Goal: Find specific page/section: Find specific page/section

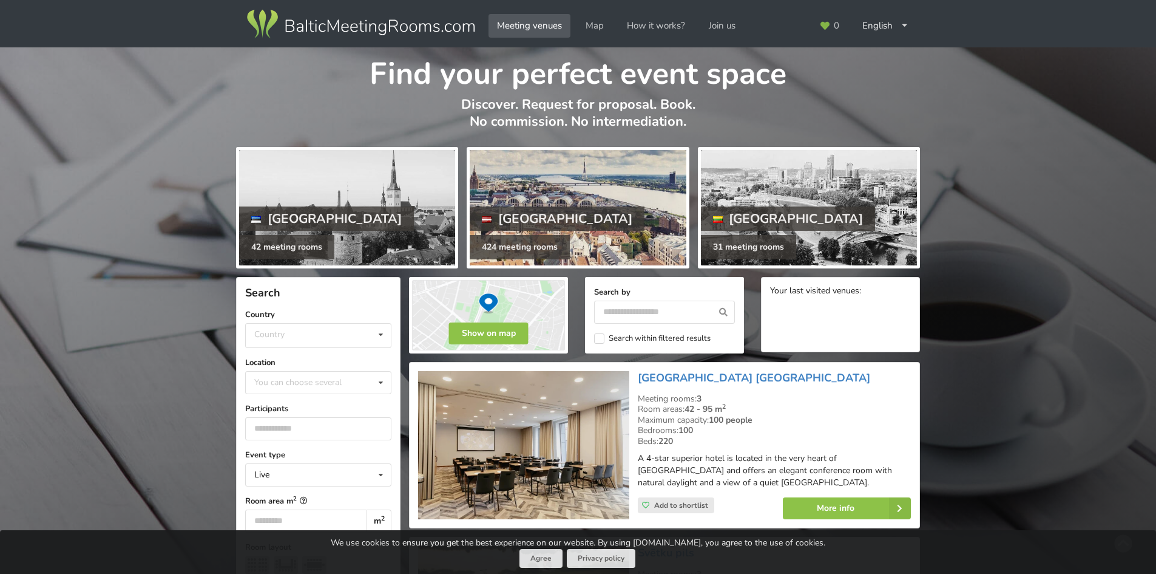
click at [575, 188] on div at bounding box center [578, 207] width 216 height 115
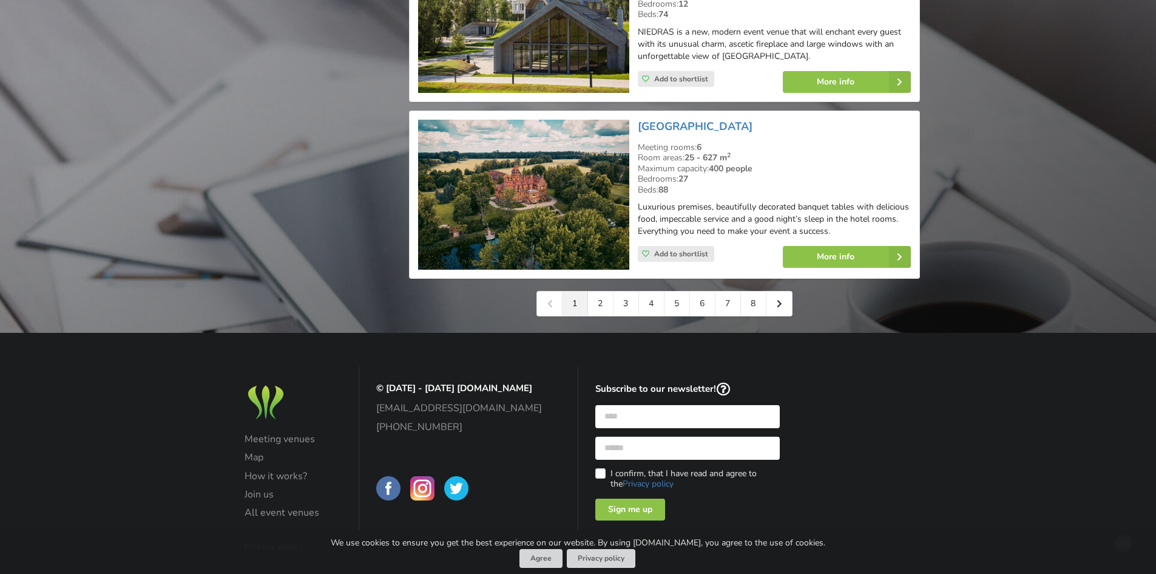
scroll to position [2761, 0]
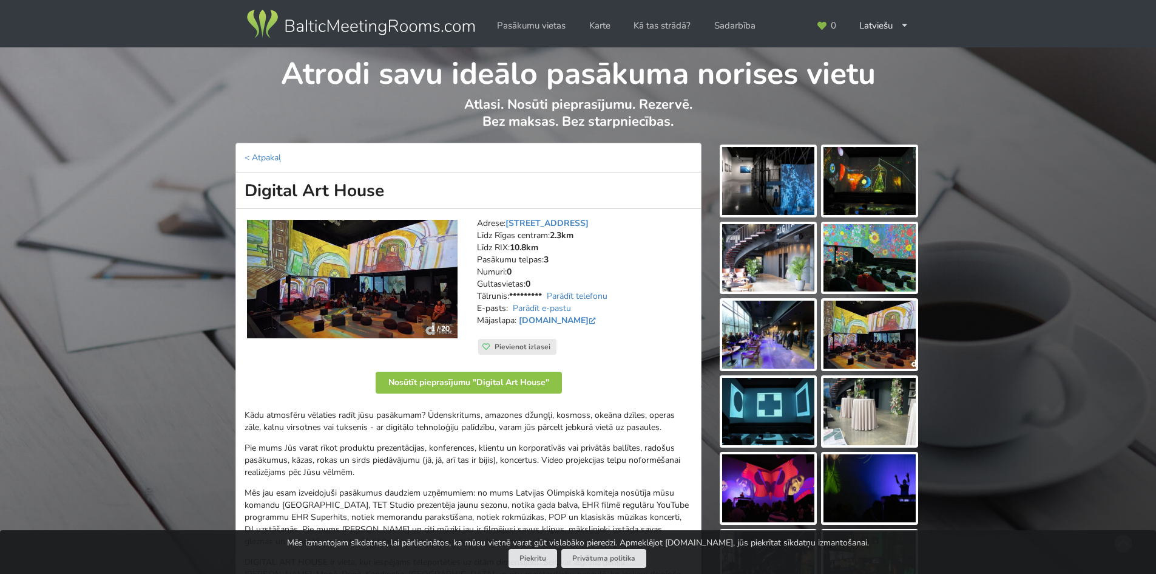
click at [442, 283] on img at bounding box center [352, 279] width 211 height 118
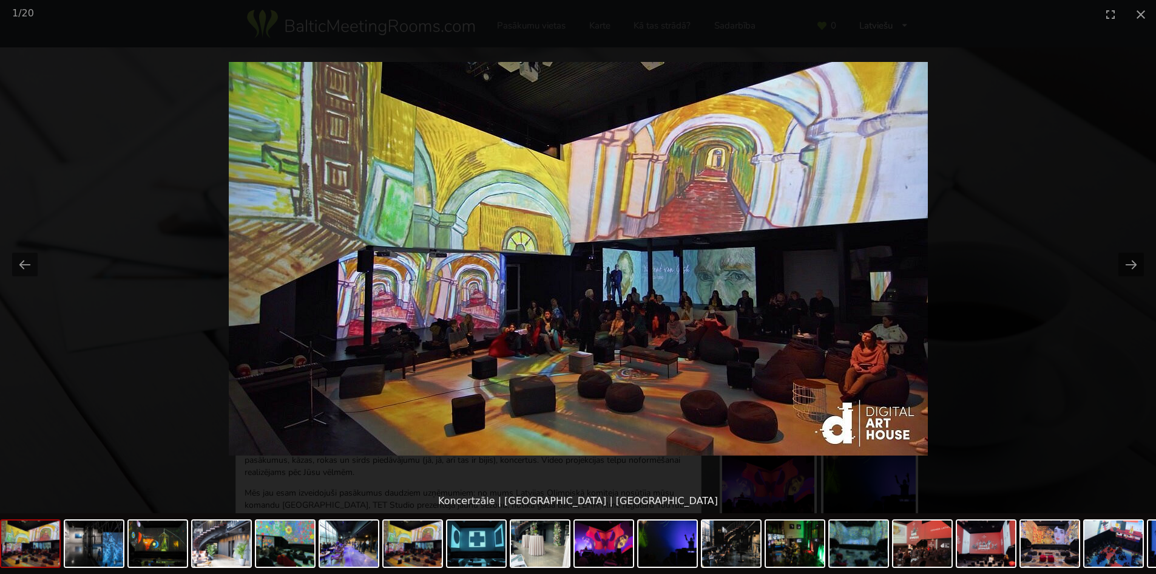
click at [0, 191] on picture at bounding box center [578, 259] width 1156 height 460
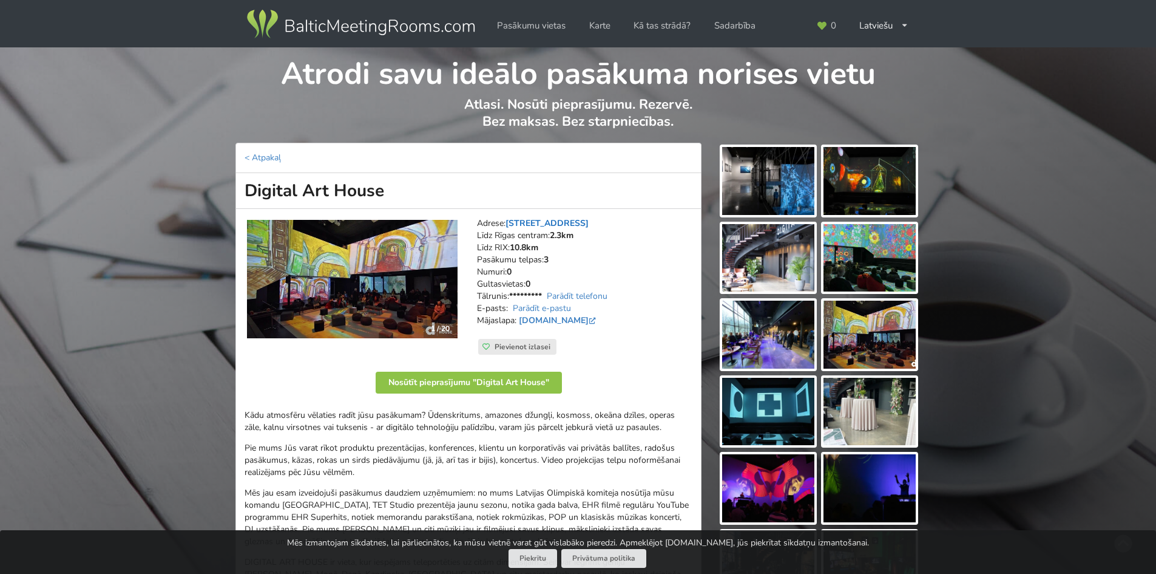
click at [563, 221] on link "[STREET_ADDRESS]" at bounding box center [547, 223] width 83 height 12
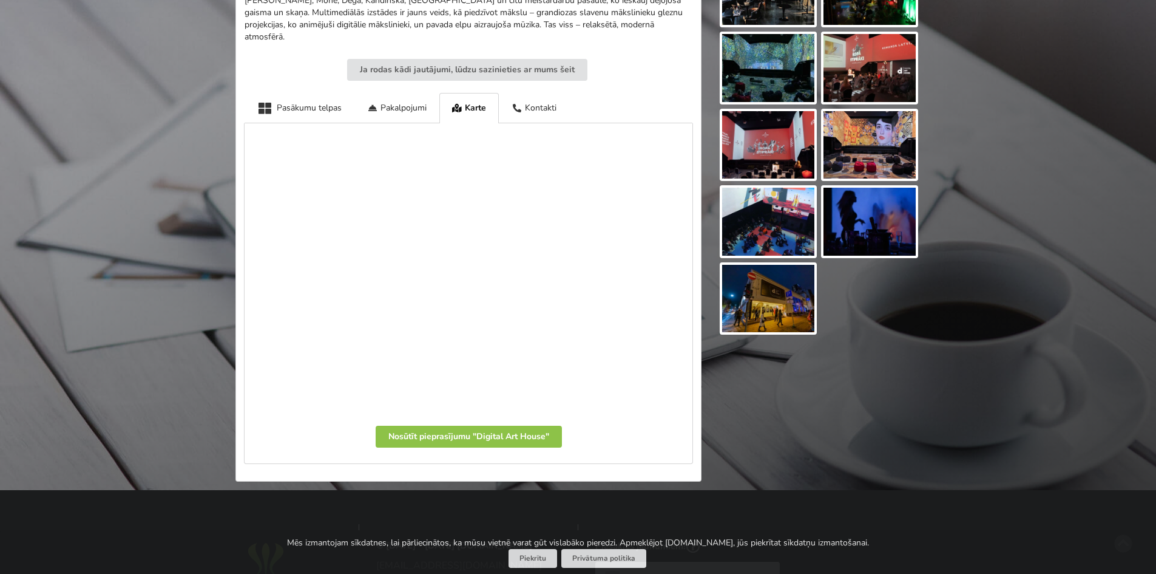
scroll to position [654, 0]
